Goal: Check status

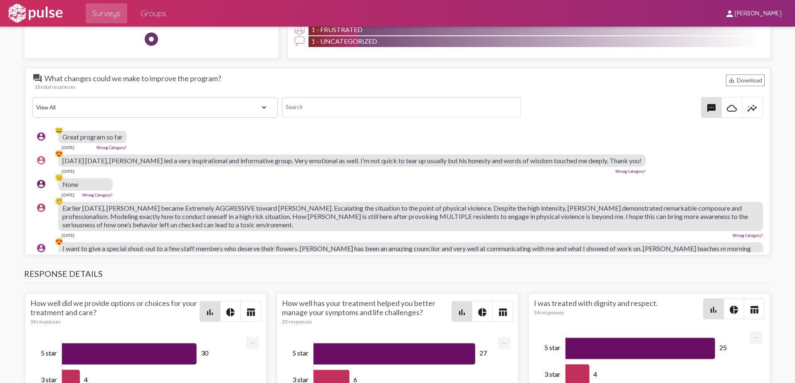
scroll to position [273, 0]
drag, startPoint x: 389, startPoint y: 210, endPoint x: 395, endPoint y: 191, distance: 19.2
click at [395, 191] on pulse-text-response-list "account_circle 💬 [PERSON_NAME] has helped me through so much and he always list…" at bounding box center [397, 140] width 735 height 571
drag, startPoint x: 395, startPoint y: 191, endPoint x: 457, endPoint y: 194, distance: 61.6
click at [457, 194] on div "account_circle 🫤 None [DATE] Wrong Category?" at bounding box center [399, 187] width 735 height 27
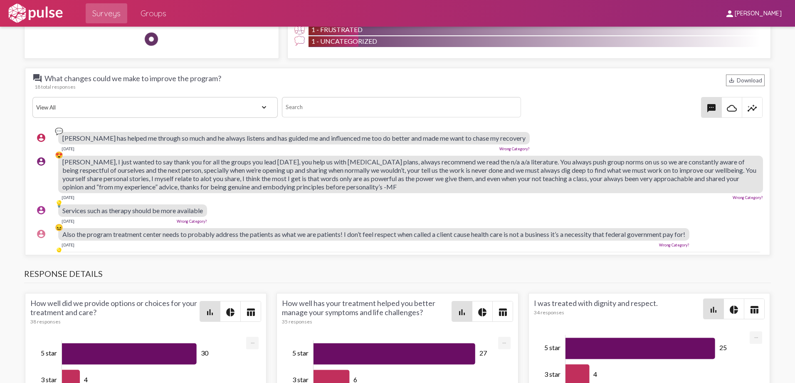
scroll to position [828, 0]
